Goal: Task Accomplishment & Management: Use online tool/utility

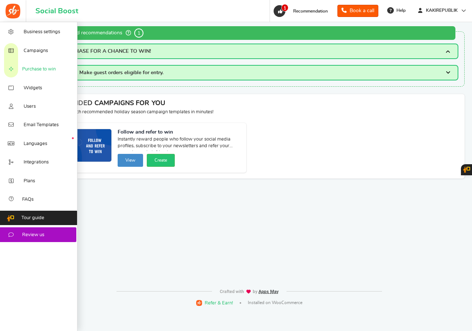
click at [11, 68] on icon at bounding box center [10, 69] width 7 height 6
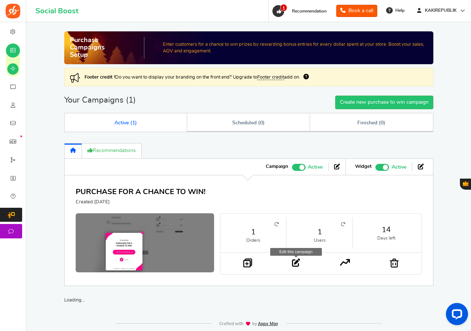
click at [294, 264] on icon at bounding box center [296, 263] width 8 height 8
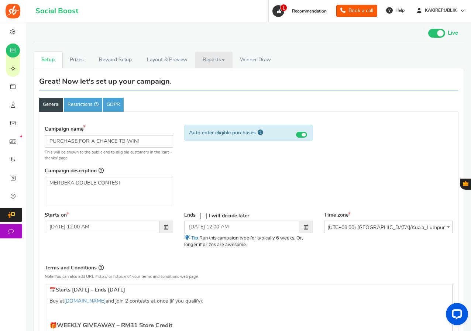
click at [224, 62] on link "Reports" at bounding box center [214, 60] width 38 height 17
click at [211, 78] on link "Users" at bounding box center [224, 76] width 59 height 11
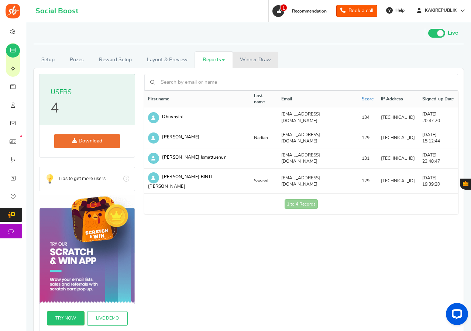
click at [256, 58] on span "Winner Draw" at bounding box center [255, 60] width 31 height 8
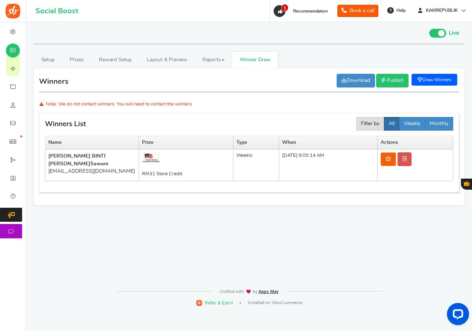
click at [423, 80] on link "Draw Winners" at bounding box center [435, 80] width 46 height 12
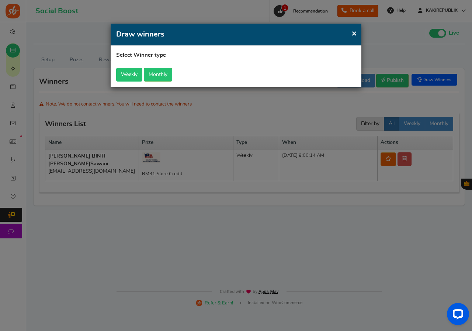
click at [131, 72] on button "Weekly" at bounding box center [129, 75] width 26 height 14
select select "last_7_days"
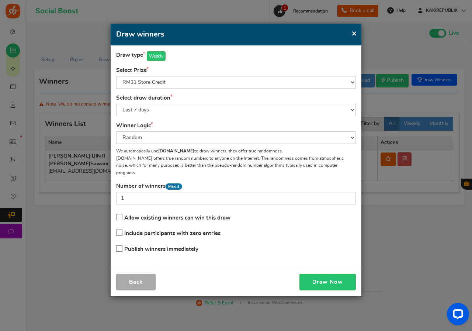
click at [122, 246] on icon at bounding box center [120, 249] width 6 height 6
click at [117, 247] on input "Publish winners immediately" at bounding box center [117, 249] width 0 height 5
click at [119, 245] on icon at bounding box center [119, 248] width 6 height 6
click at [117, 247] on input "Publish winners immediately" at bounding box center [117, 249] width 0 height 5
click at [315, 274] on button "Draw Now" at bounding box center [328, 282] width 56 height 17
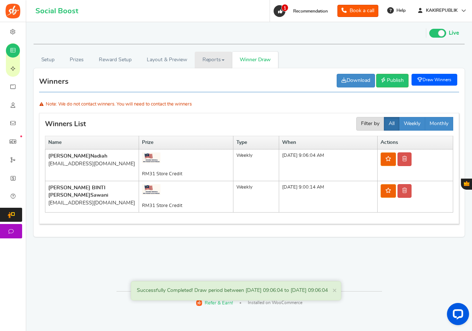
click at [209, 58] on link "Reports" at bounding box center [214, 60] width 38 height 17
click at [209, 77] on link "Users" at bounding box center [224, 76] width 59 height 11
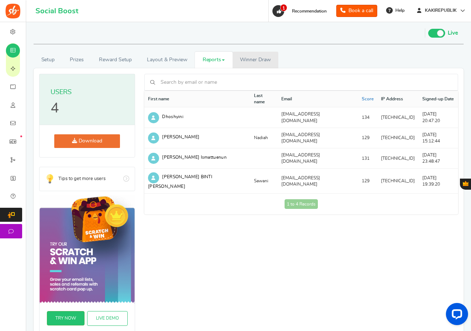
click at [262, 57] on span "Winner Draw" at bounding box center [255, 60] width 31 height 8
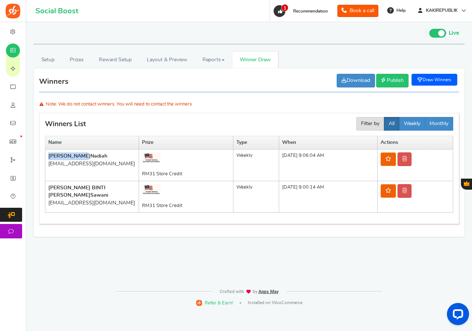
drag, startPoint x: 79, startPoint y: 155, endPoint x: 49, endPoint y: 155, distance: 30.6
click at [49, 155] on b "Nurul [PERSON_NAME]" at bounding box center [77, 156] width 59 height 5
copy b "[PERSON_NAME]"
click at [392, 160] on link at bounding box center [389, 159] width 16 height 14
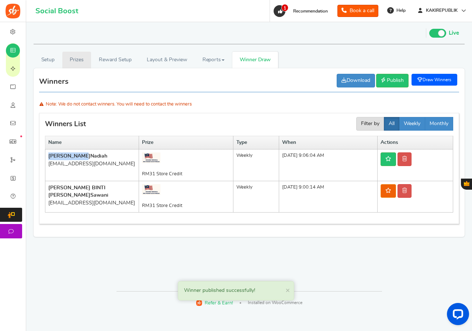
click at [74, 60] on link "Prizes" at bounding box center [76, 60] width 29 height 17
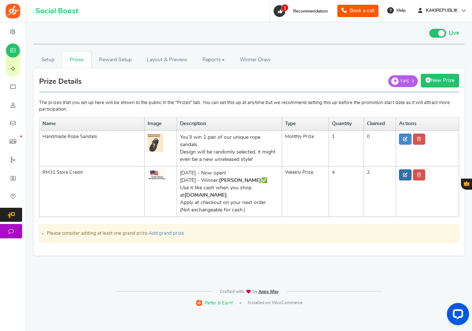
click at [400, 175] on link at bounding box center [405, 174] width 13 height 11
type input "RM31 Store Credit"
type input "4"
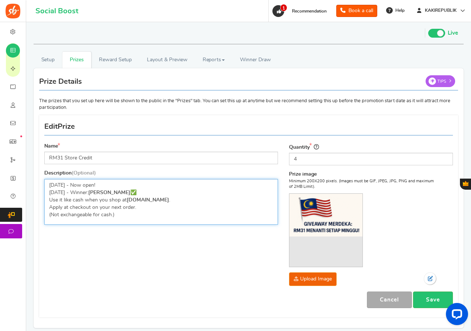
click at [107, 185] on p "[DATE] - Now open! ​​​​​​​[DATE] - Winner: [PERSON_NAME] ✅ Use it like cash whe…" at bounding box center [161, 200] width 224 height 37
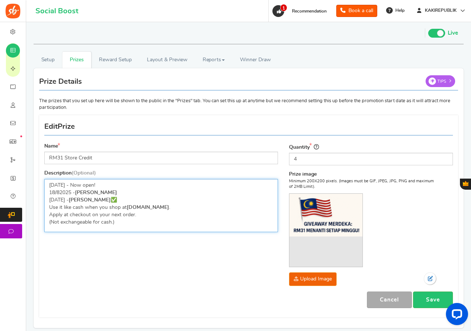
click at [54, 184] on p "[DATE] - Now open! 18/82025 - [PERSON_NAME] ​​​​​​​[DATE] - [PERSON_NAME] ✅ Use…" at bounding box center [161, 204] width 224 height 44
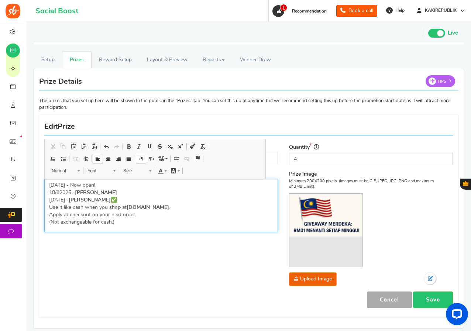
click at [116, 199] on p "[DATE] - Now open! 18/82025 - [PERSON_NAME] ​​​​​​​[DATE] - [PERSON_NAME] ✅ Use…" at bounding box center [161, 204] width 224 height 44
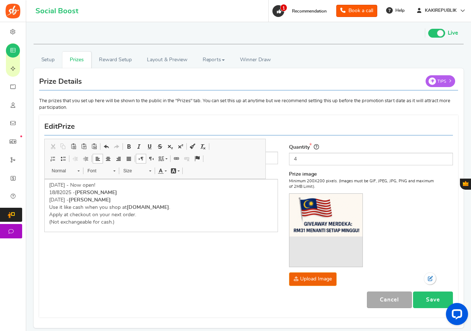
click at [428, 299] on link "Save" at bounding box center [433, 300] width 40 height 17
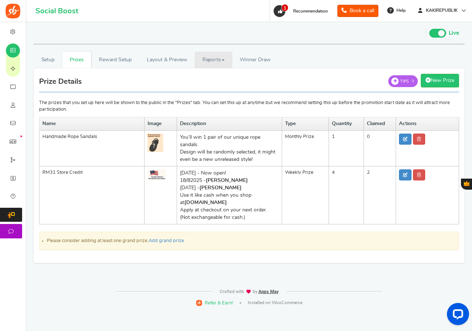
click at [207, 63] on link "Reports" at bounding box center [214, 60] width 38 height 17
click at [207, 76] on link "Users" at bounding box center [224, 76] width 59 height 11
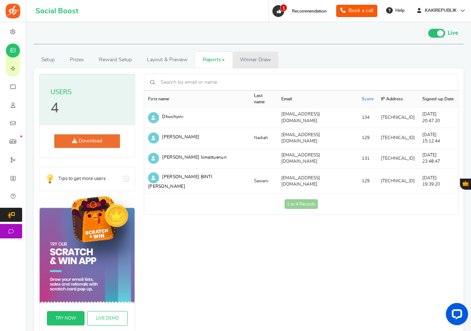
click at [248, 65] on link "Winners Winner Draw" at bounding box center [256, 60] width 46 height 17
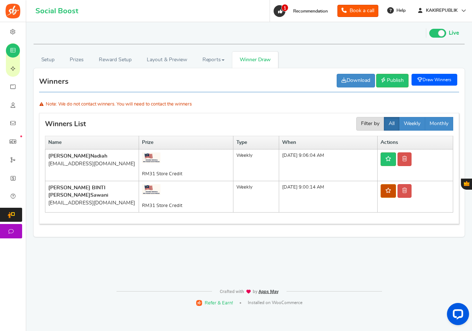
click at [392, 192] on icon at bounding box center [389, 190] width 6 height 5
